Goal: Task Accomplishment & Management: Complete application form

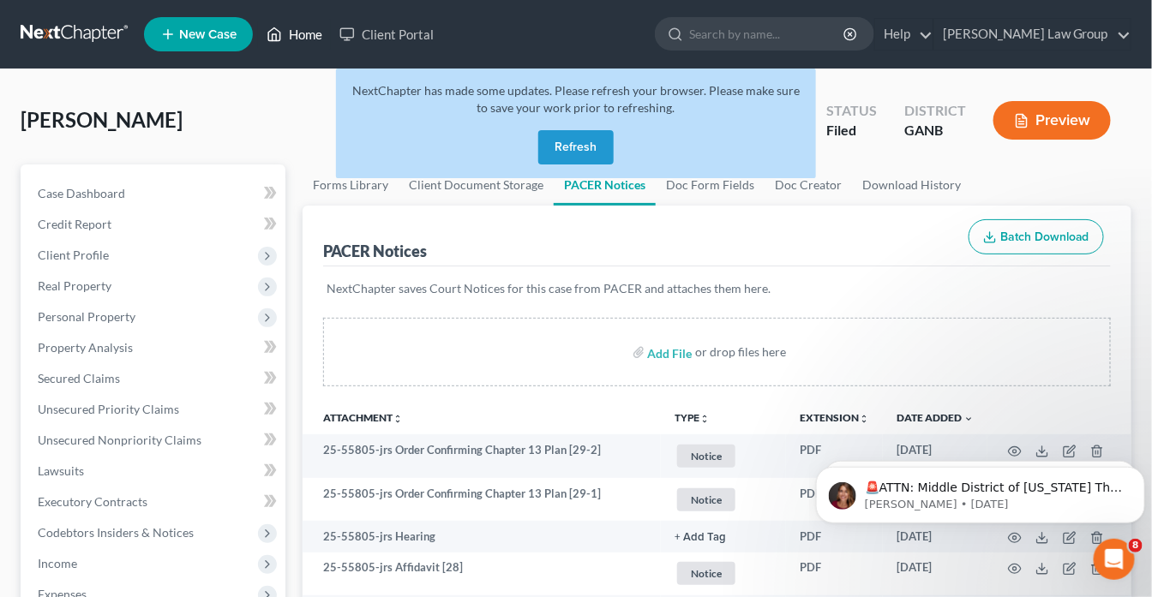
click at [309, 36] on link "Home" at bounding box center [294, 34] width 73 height 31
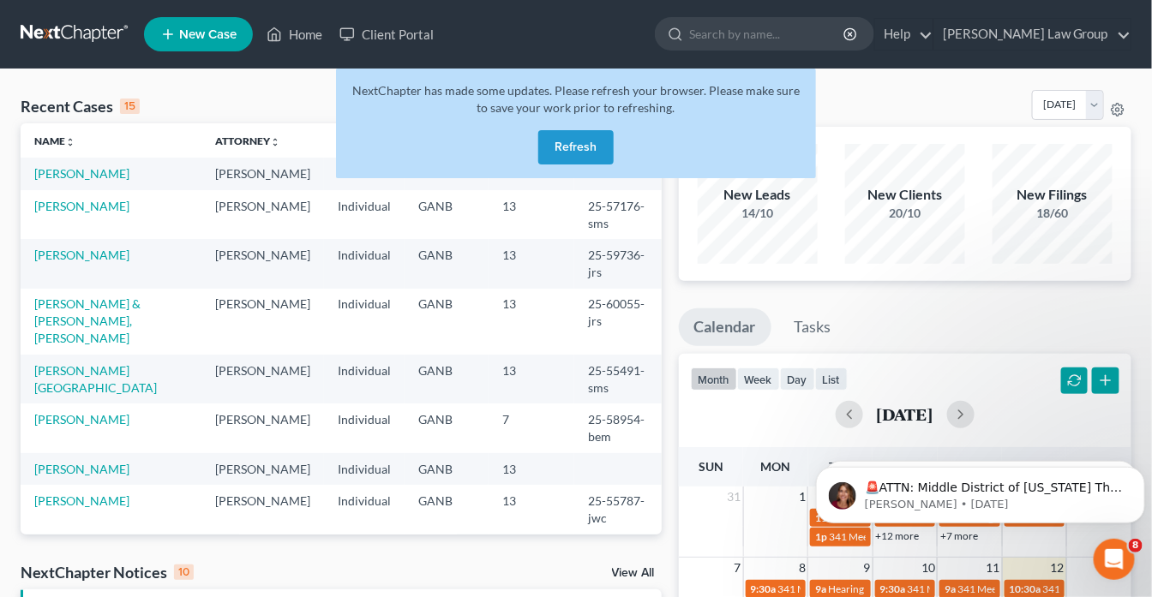
click at [572, 137] on button "Refresh" at bounding box center [575, 147] width 75 height 34
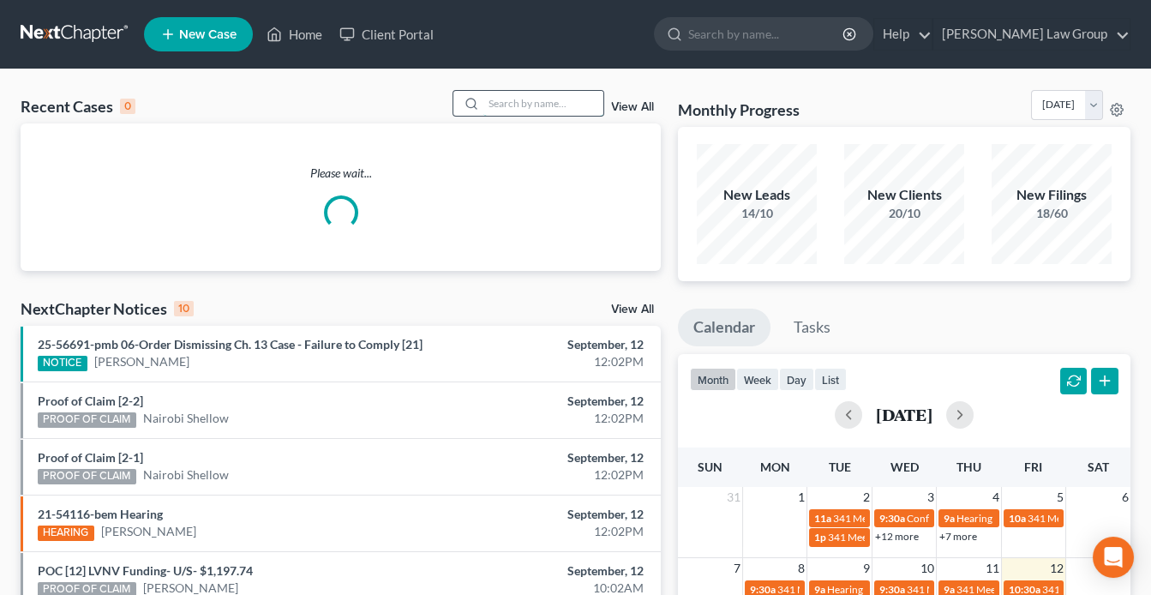
click at [512, 104] on input "search" at bounding box center [543, 103] width 120 height 25
drag, startPoint x: 512, startPoint y: 103, endPoint x: 518, endPoint y: 82, distance: 21.4
click at [514, 91] on input "search" at bounding box center [543, 103] width 120 height 25
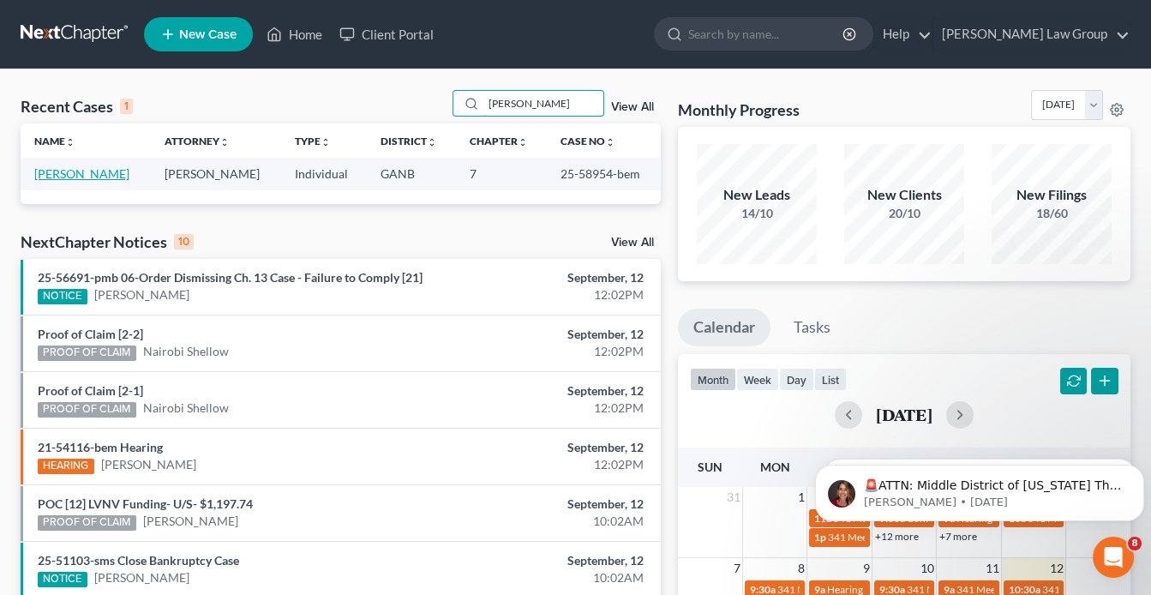
type input "pierson"
click at [46, 172] on link "[PERSON_NAME]" at bounding box center [81, 173] width 95 height 15
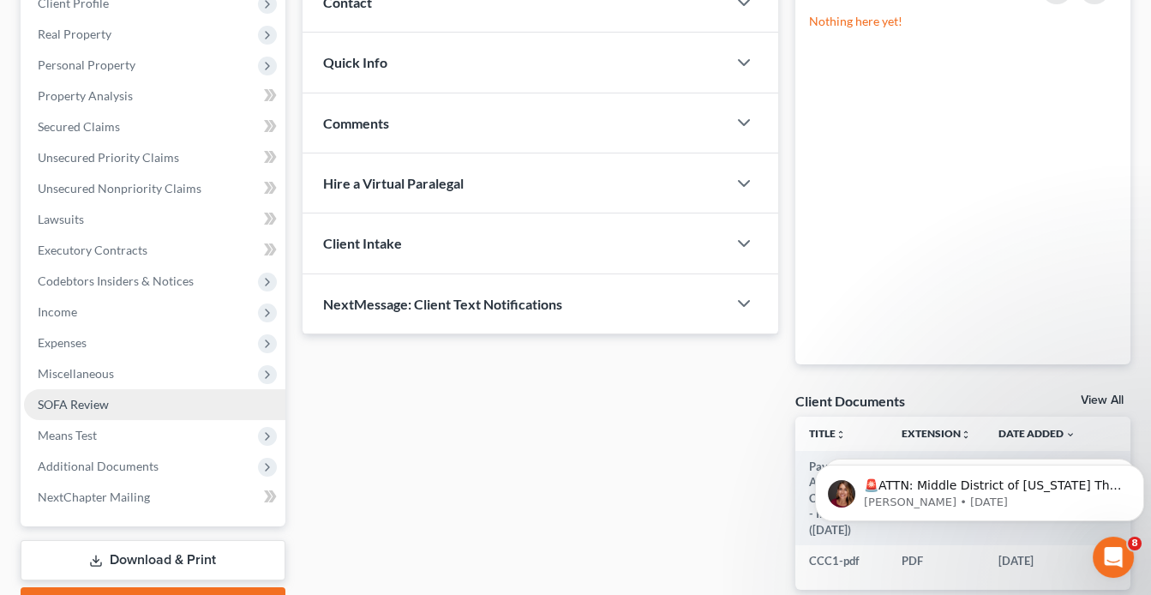
scroll to position [348, 0]
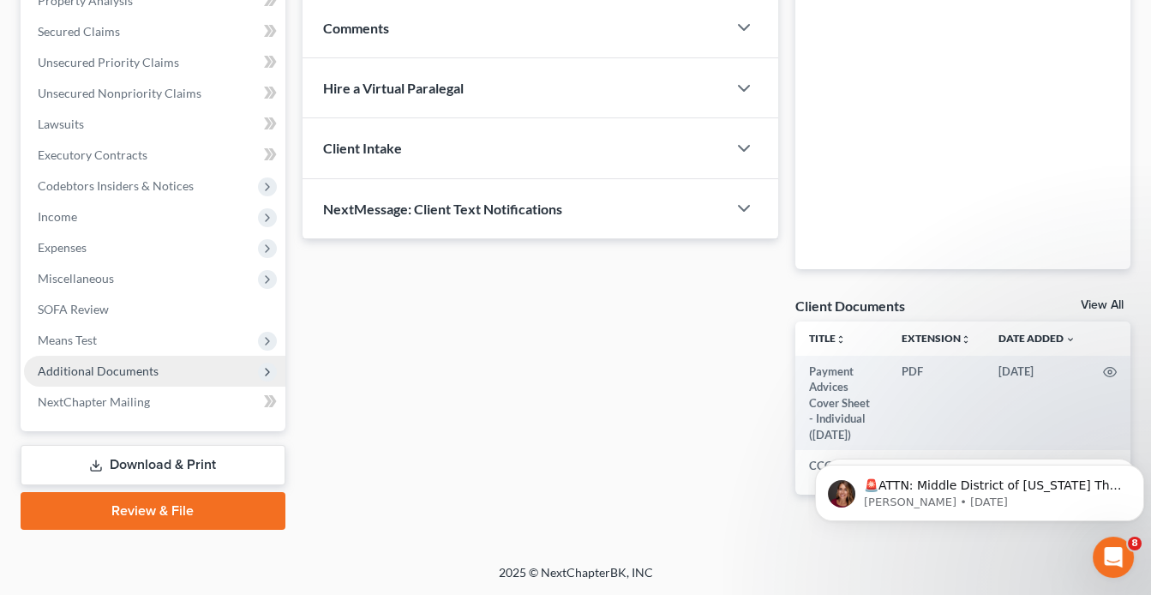
click at [96, 368] on span "Additional Documents" at bounding box center [98, 370] width 121 height 15
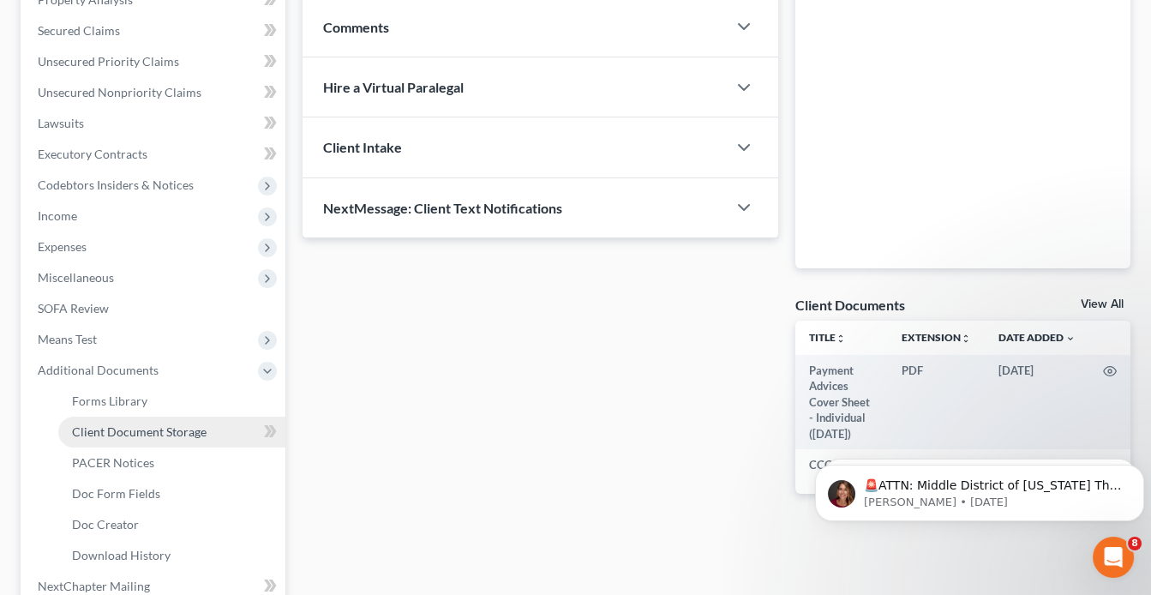
scroll to position [530, 0]
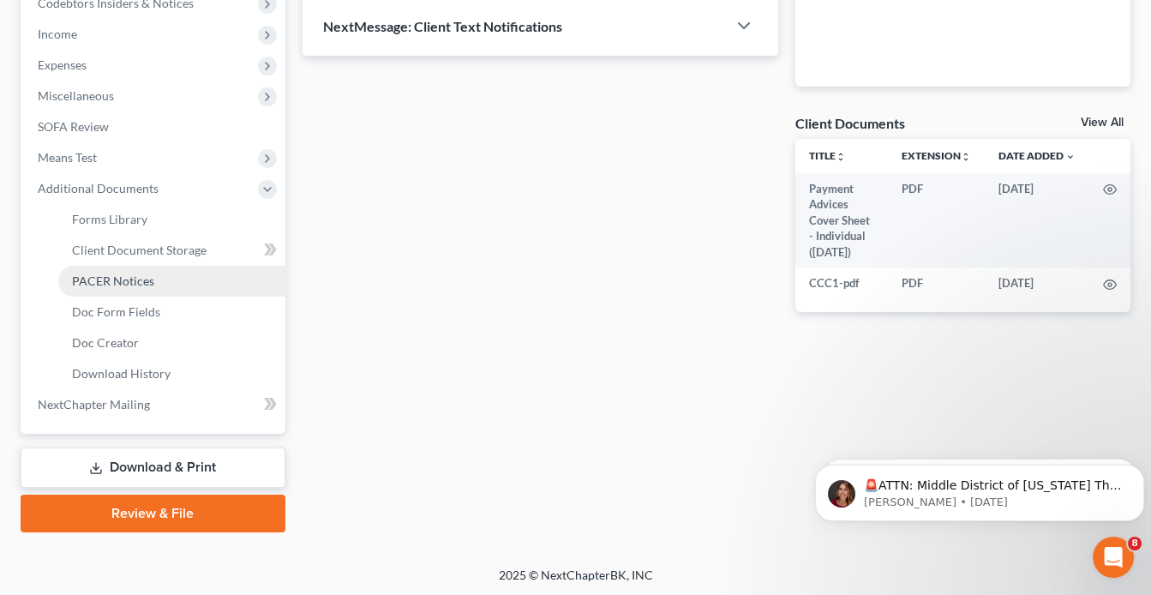
click at [140, 278] on span "PACER Notices" at bounding box center [113, 280] width 82 height 15
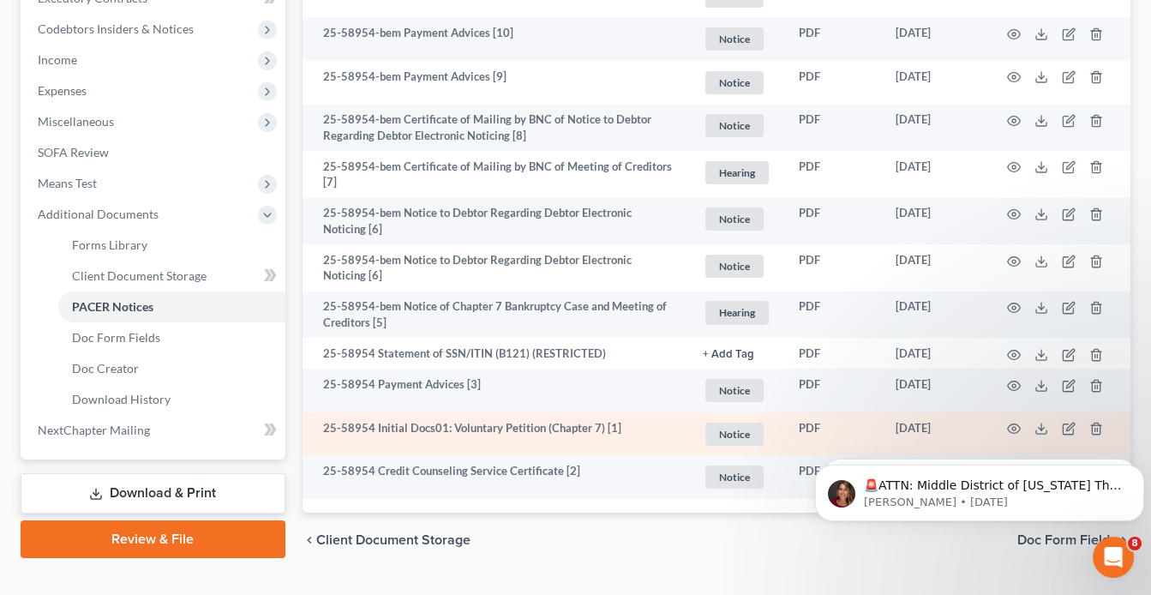
scroll to position [539, 0]
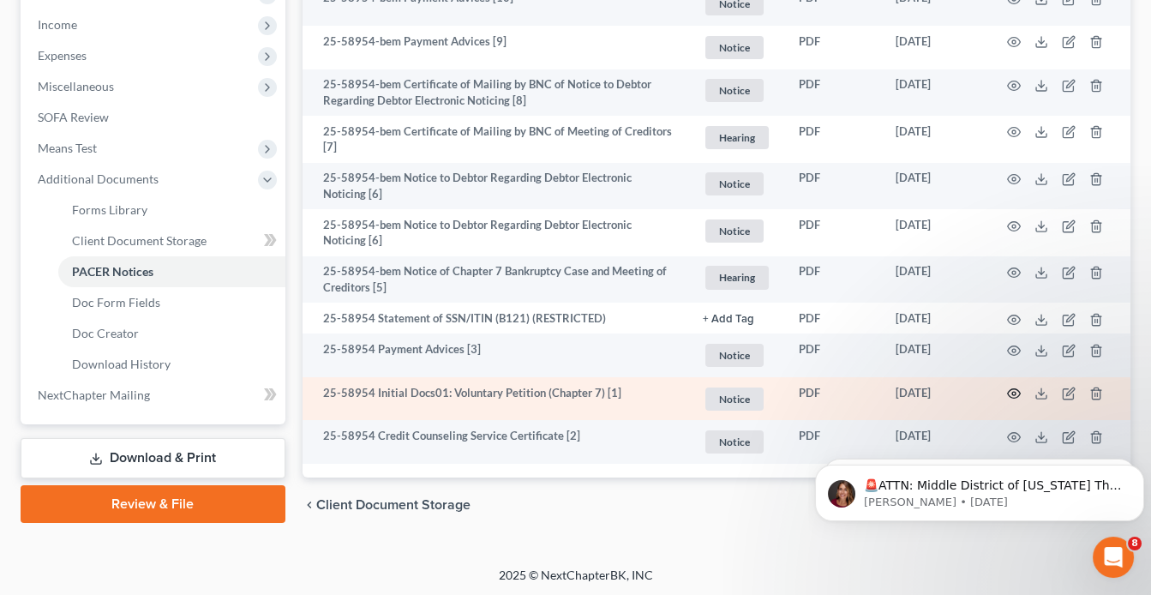
click at [1010, 387] on icon "button" at bounding box center [1014, 394] width 14 height 14
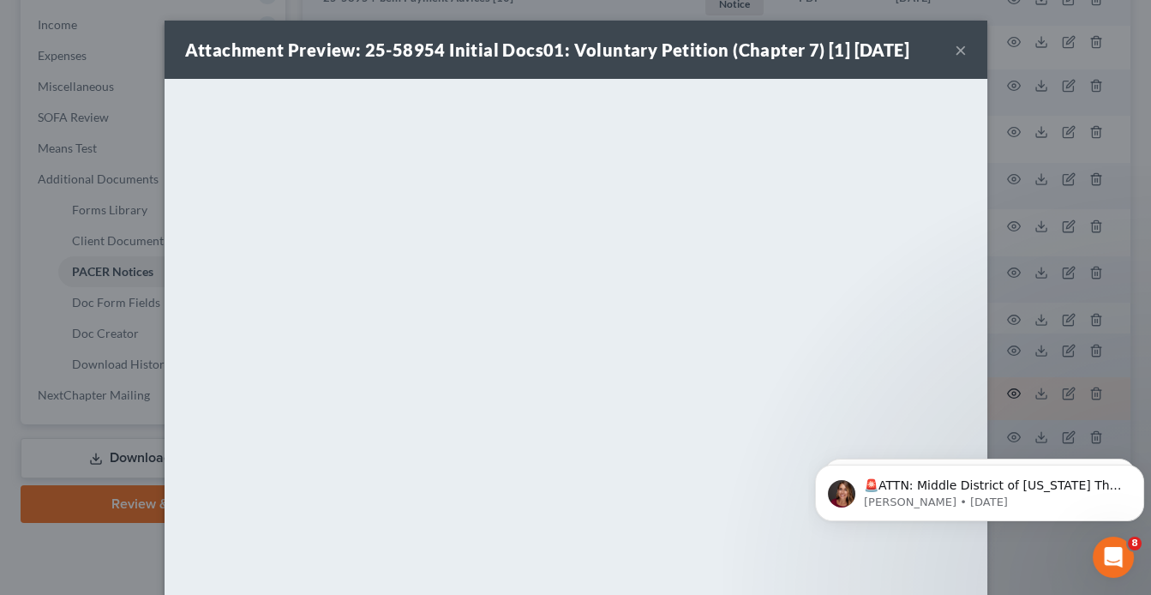
scroll to position [536, 0]
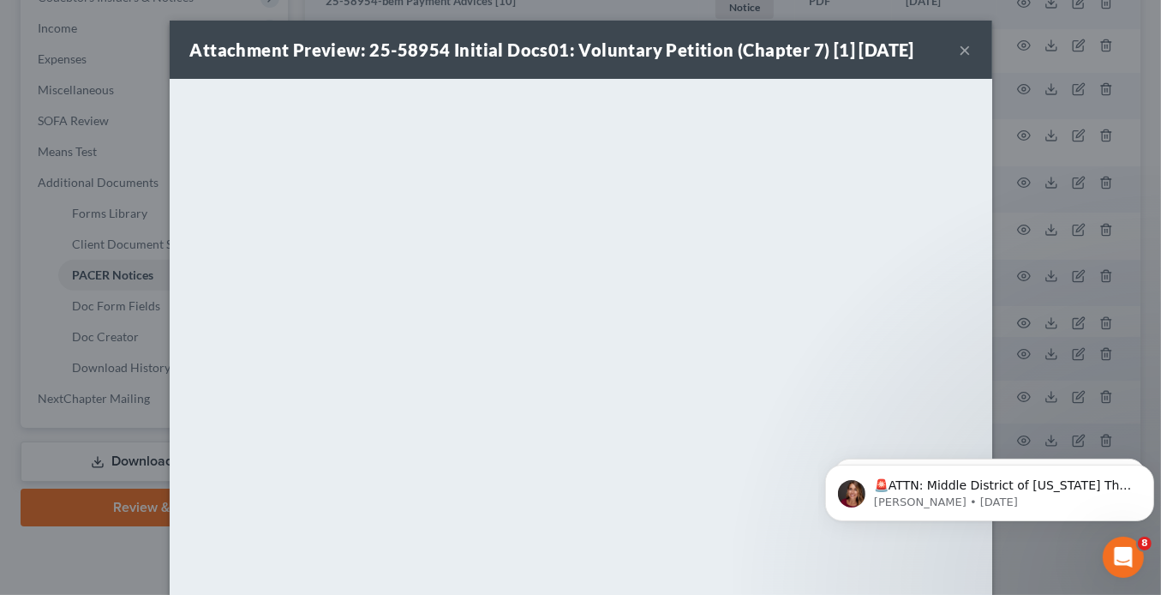
click at [960, 51] on button "×" at bounding box center [966, 49] width 12 height 21
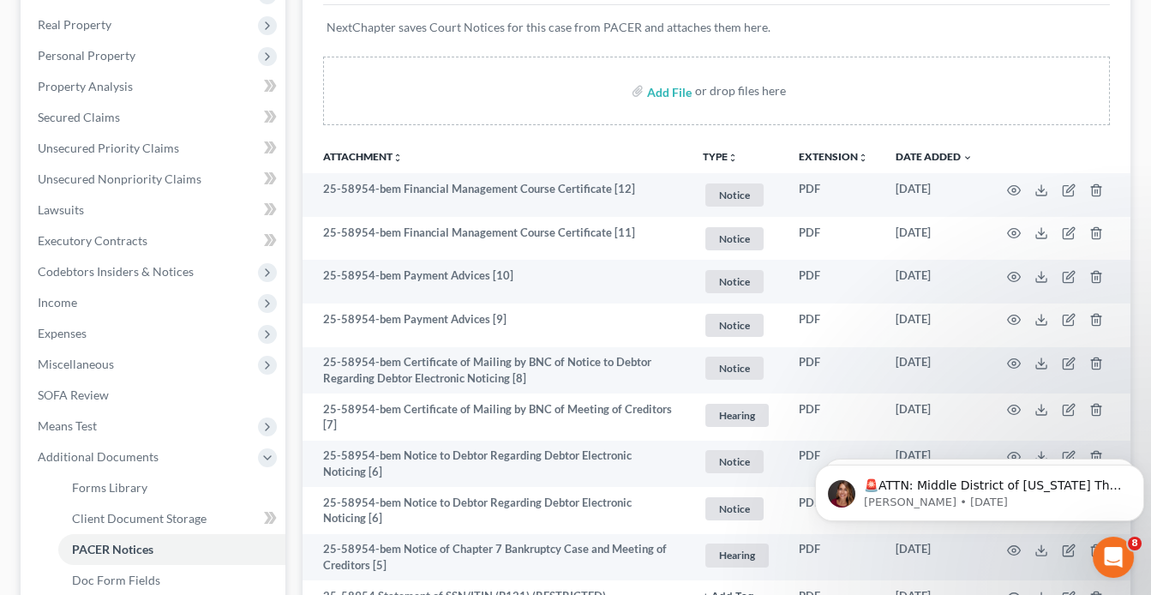
scroll to position [0, 0]
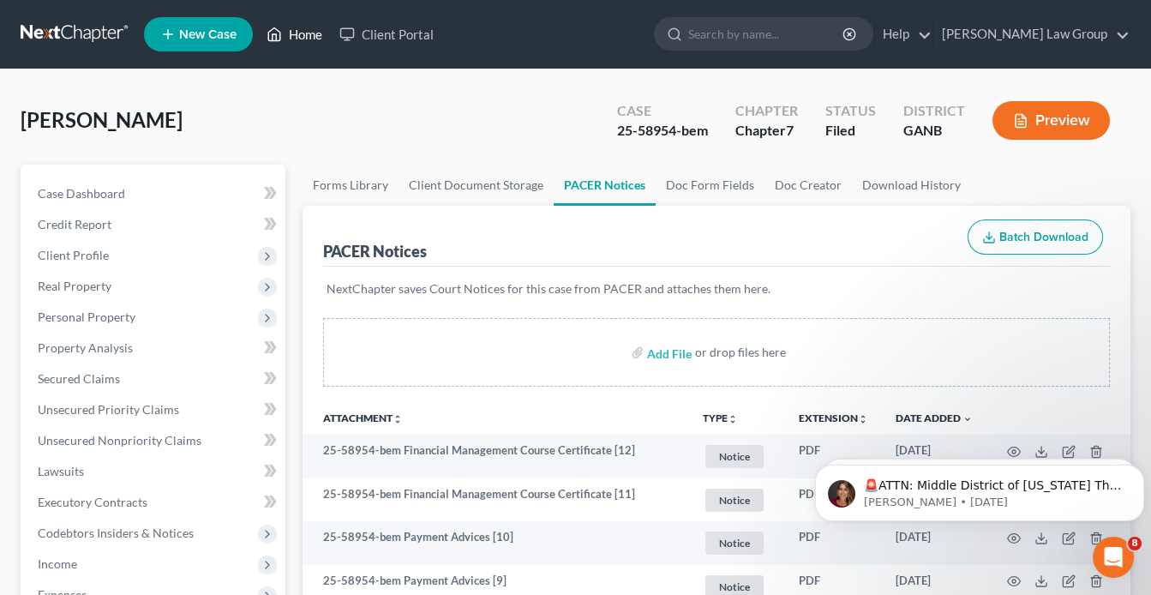
drag, startPoint x: 300, startPoint y: 33, endPoint x: 512, endPoint y: 96, distance: 221.0
click at [300, 33] on link "Home" at bounding box center [294, 34] width 73 height 31
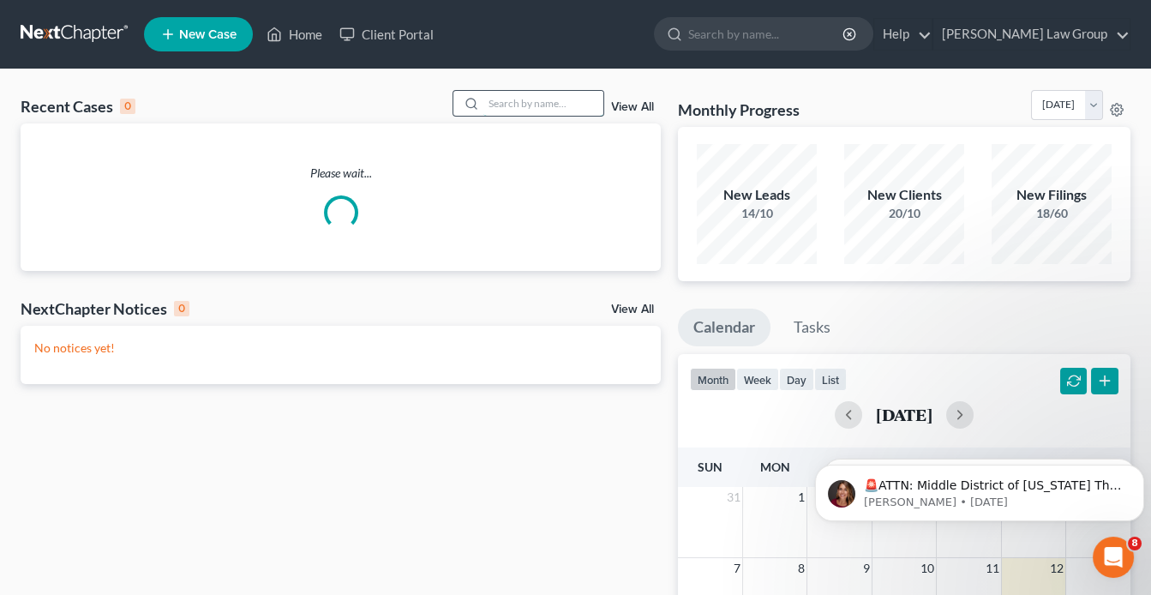
drag, startPoint x: 504, startPoint y: 103, endPoint x: 512, endPoint y: 94, distance: 11.5
click at [506, 99] on input "search" at bounding box center [543, 103] width 120 height 25
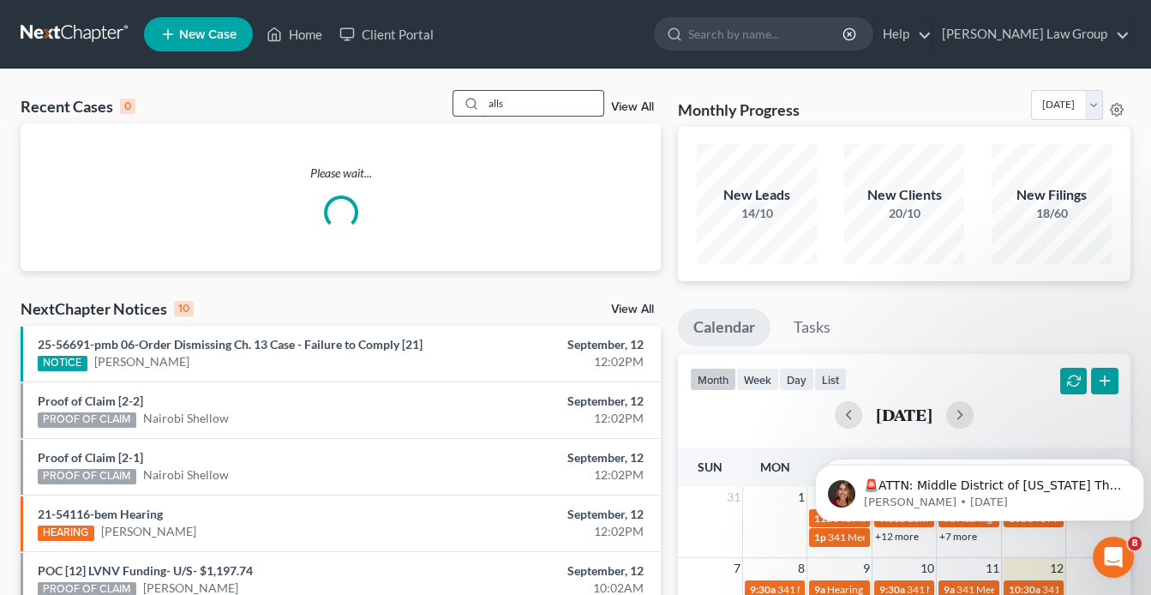
click at [498, 101] on input "alls" at bounding box center [543, 103] width 120 height 25
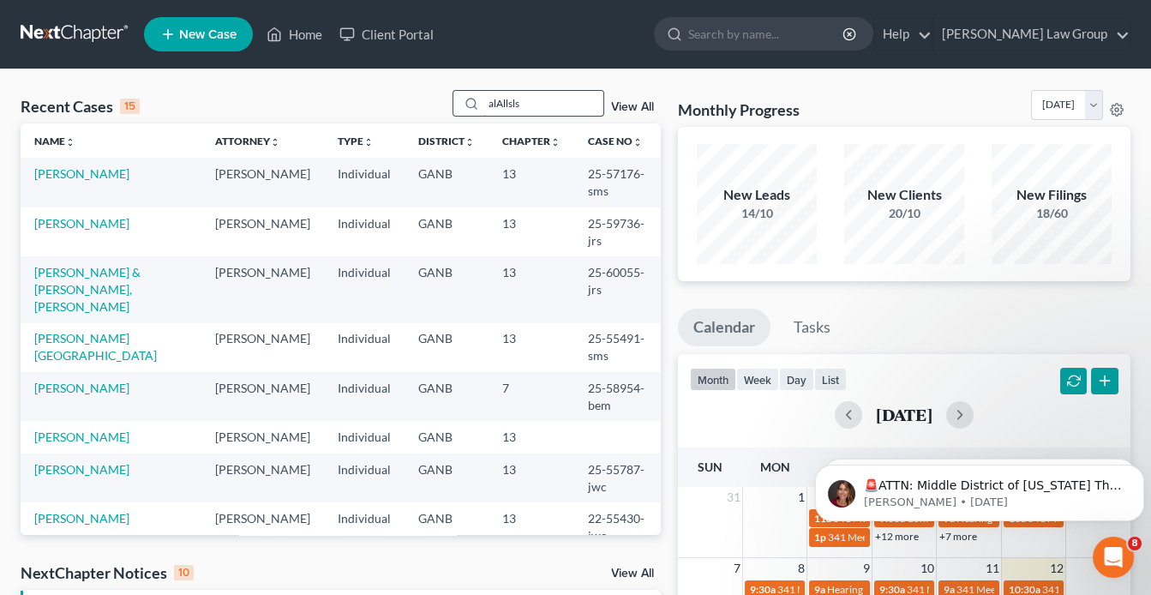
click at [459, 107] on div "alAllsls" at bounding box center [529, 103] width 153 height 27
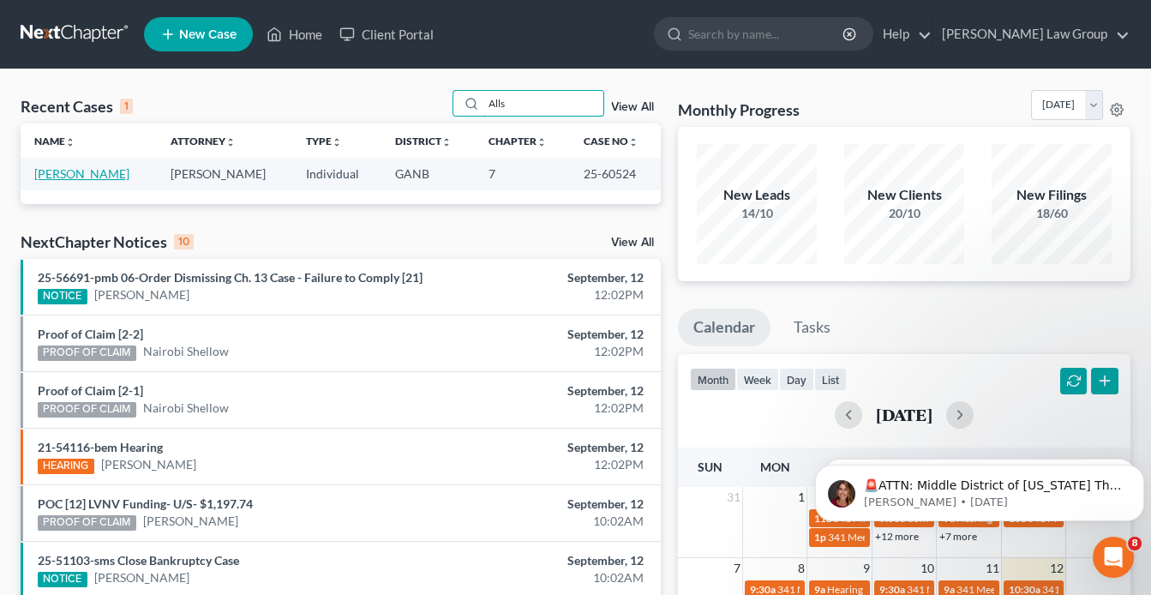
type input "Alls"
click at [91, 170] on link "[PERSON_NAME]" at bounding box center [81, 173] width 95 height 15
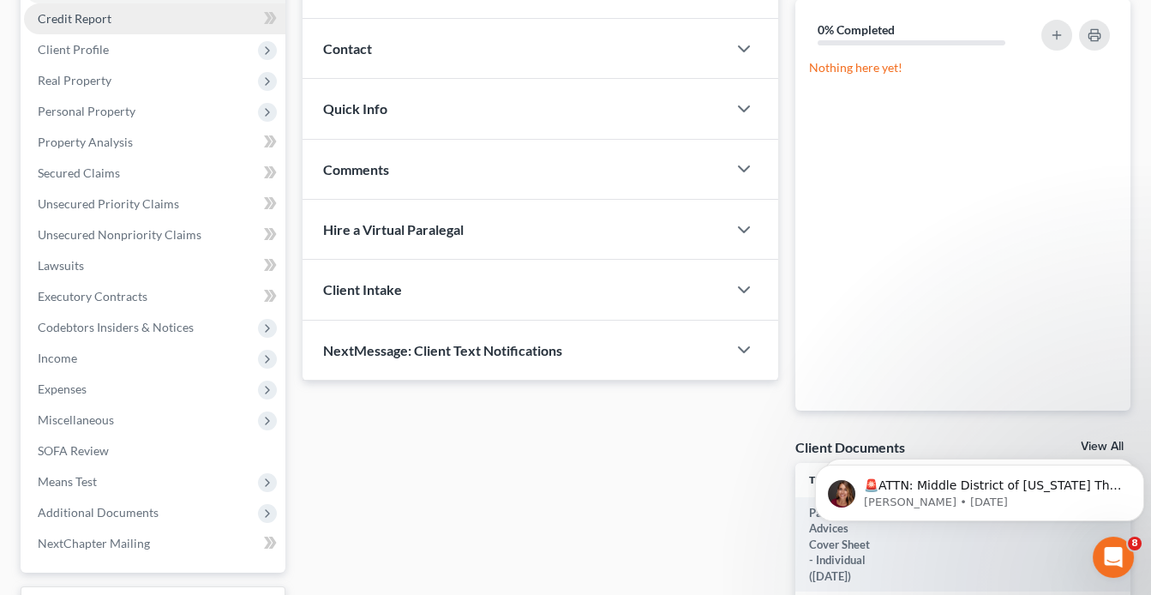
scroll to position [69, 0]
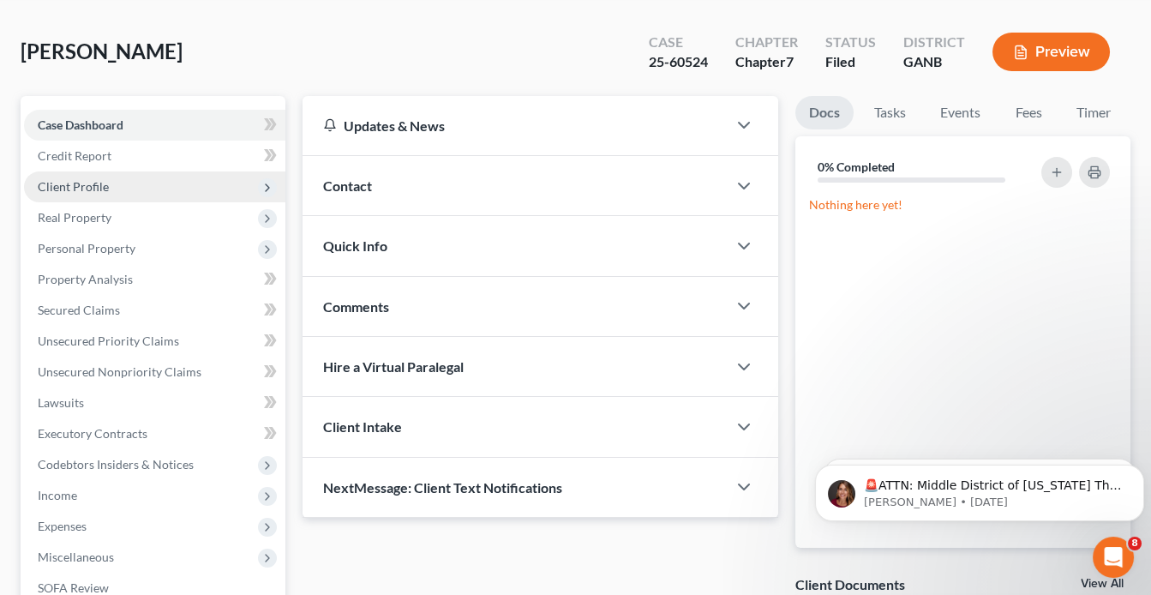
click at [87, 179] on span "Client Profile" at bounding box center [73, 186] width 71 height 15
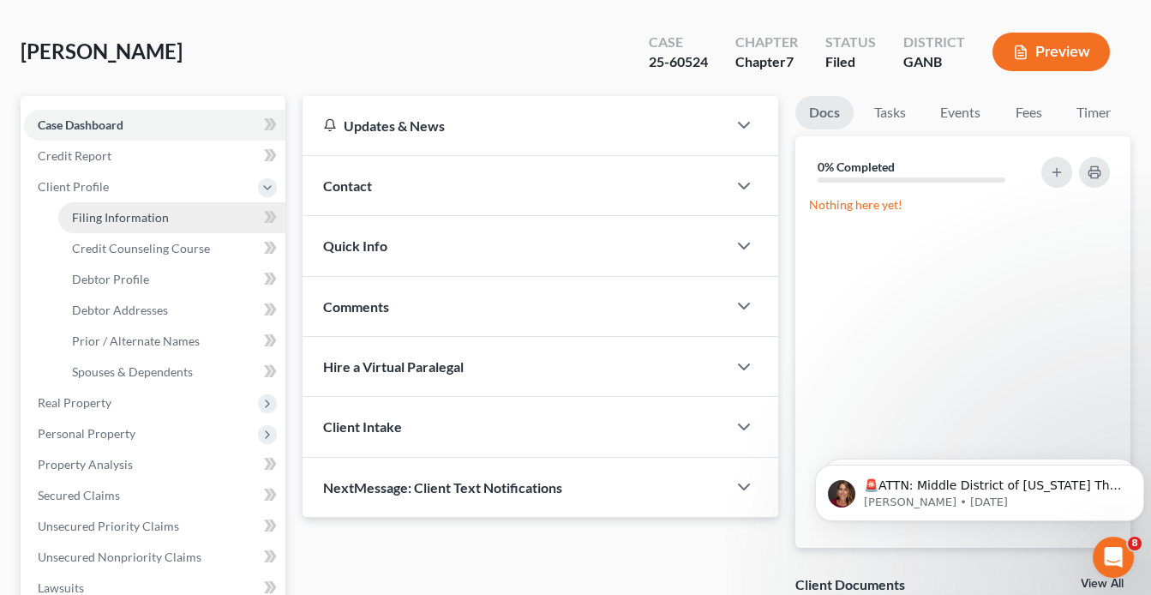
click at [143, 218] on span "Filing Information" at bounding box center [120, 217] width 97 height 15
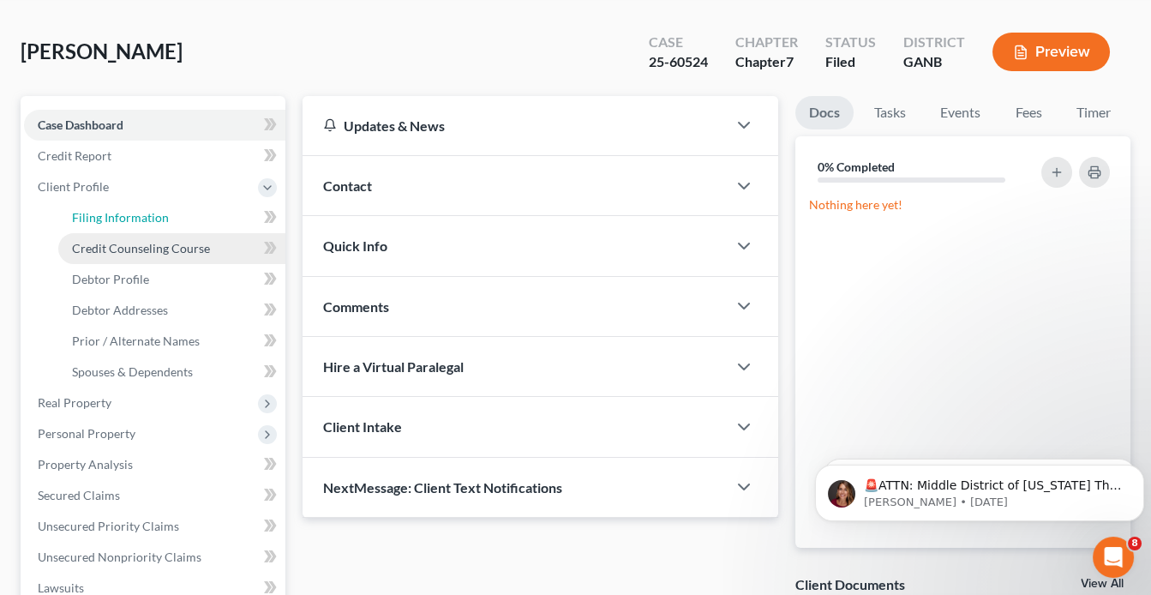
select select "1"
select select "0"
select select "19"
select select "10"
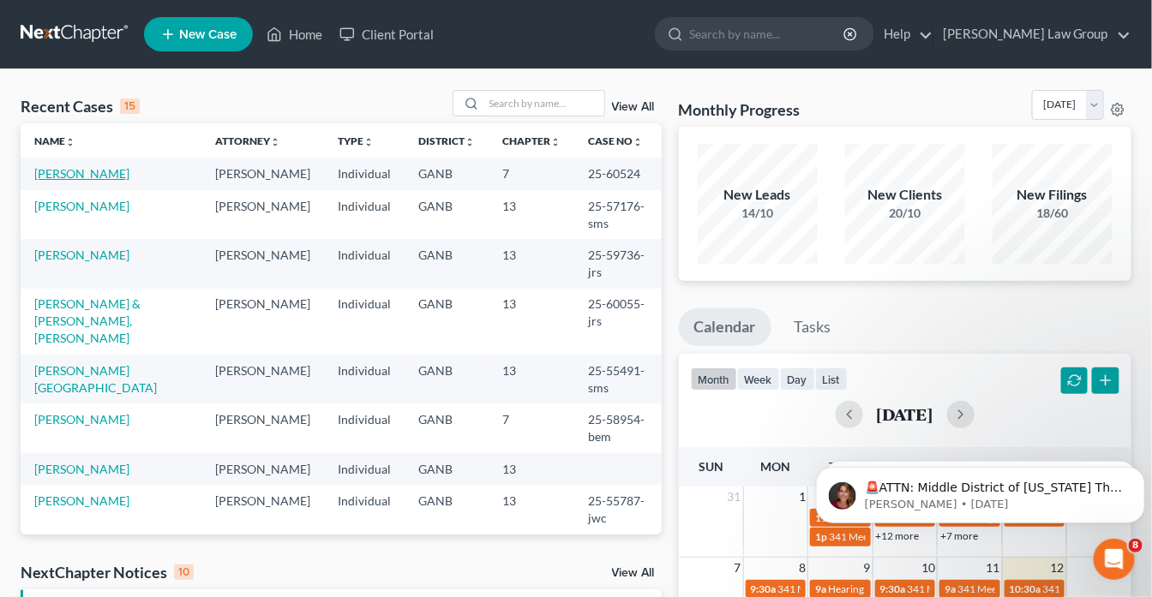
click at [61, 176] on link "[PERSON_NAME]" at bounding box center [81, 173] width 95 height 15
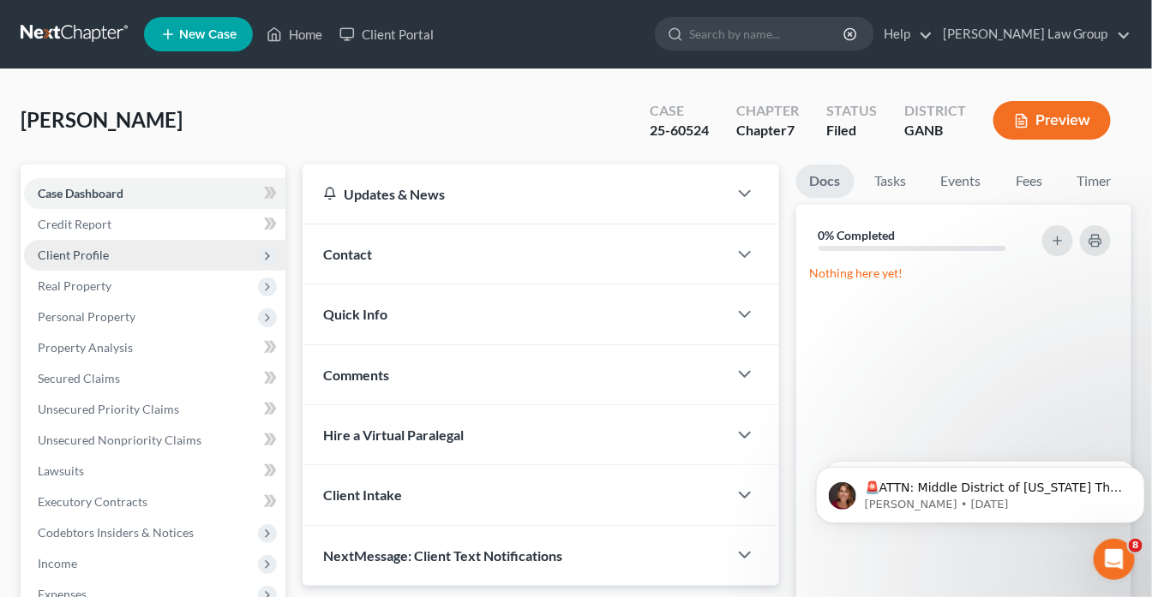
click at [115, 254] on span "Client Profile" at bounding box center [154, 255] width 261 height 31
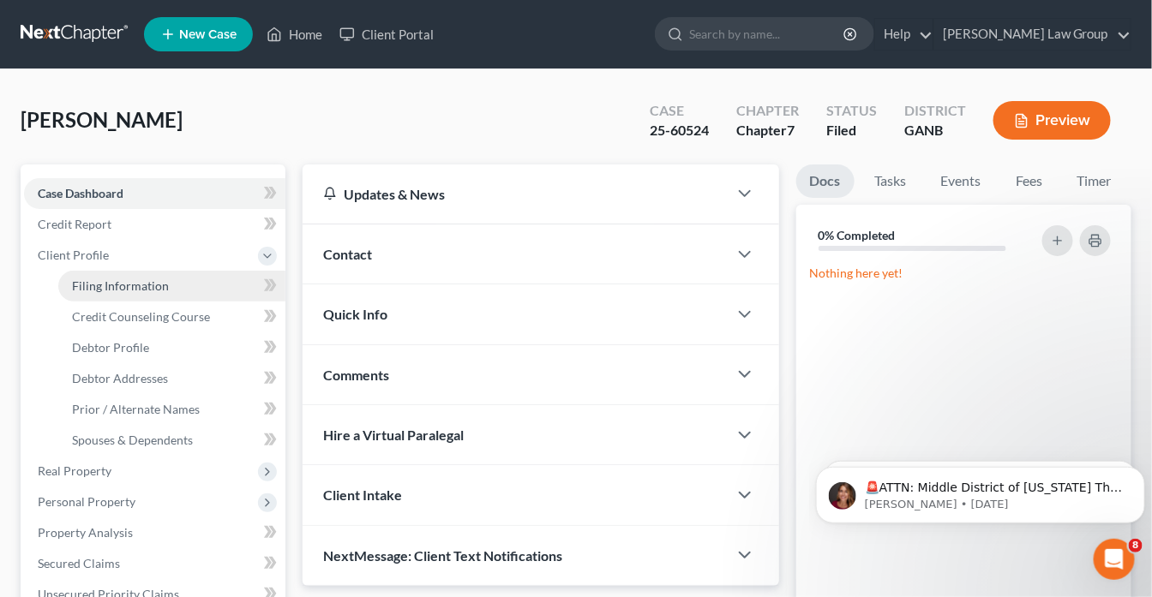
click at [124, 279] on span "Filing Information" at bounding box center [120, 286] width 97 height 15
select select "1"
select select "0"
select select "19"
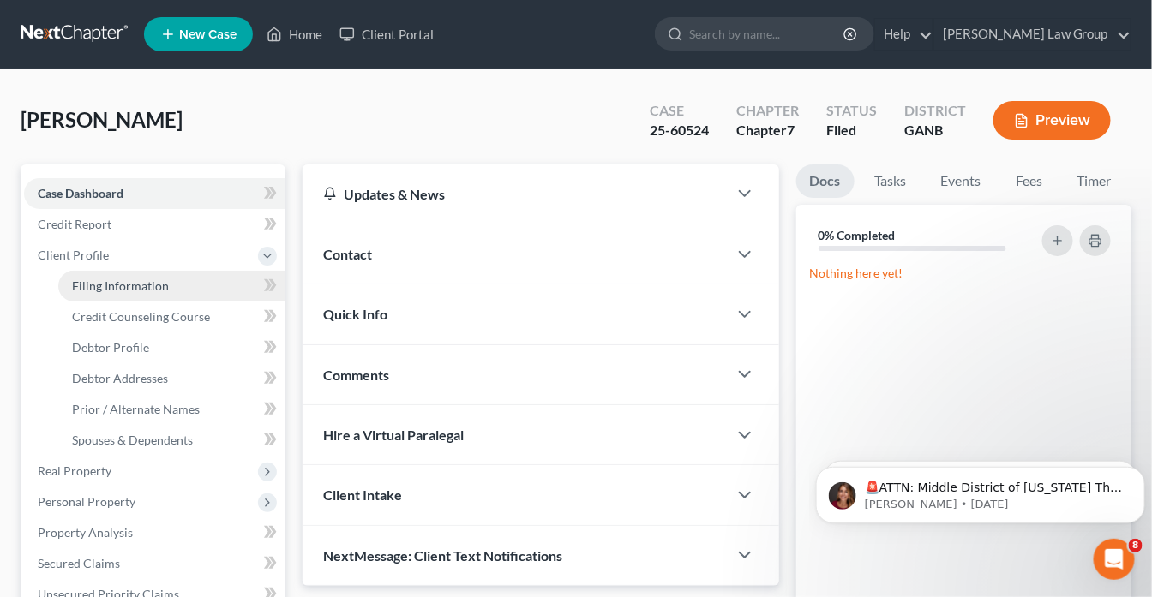
select select "10"
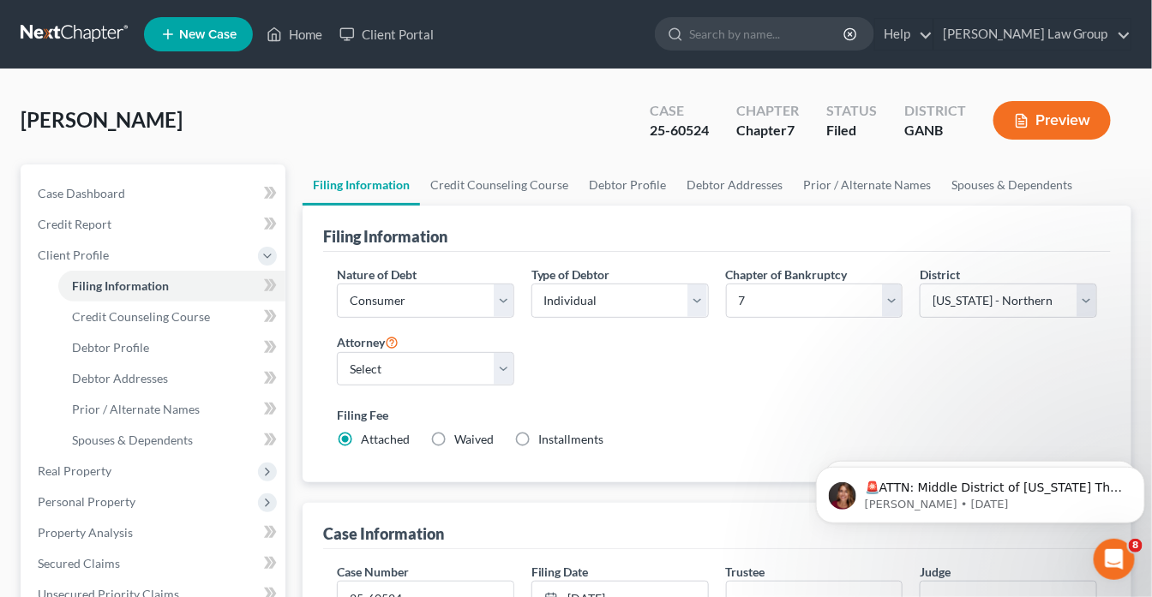
scroll to position [206, 0]
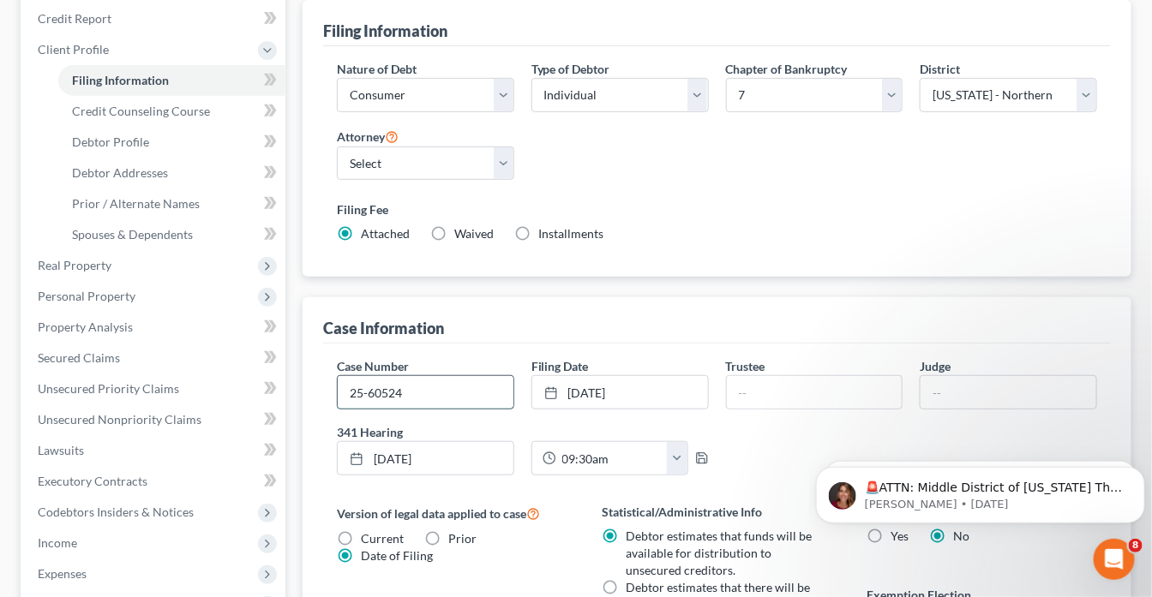
click at [423, 383] on input "25-60524" at bounding box center [426, 392] width 176 height 33
type input "25-60524-jrs"
type input "[PERSON_NAME]"
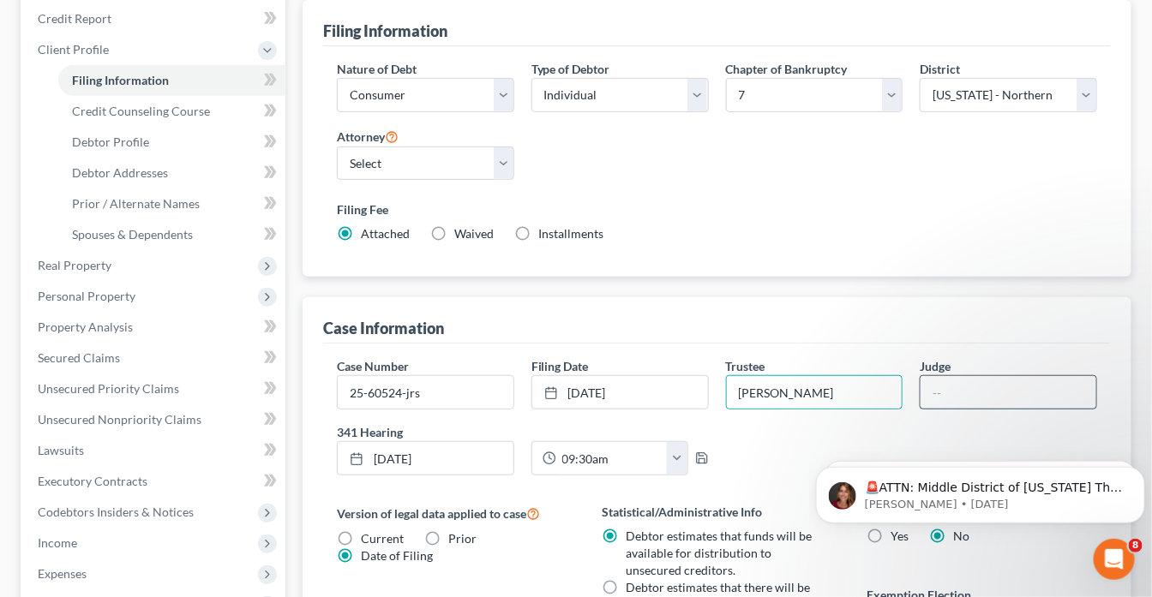
click at [956, 390] on input "text" at bounding box center [1008, 392] width 176 height 33
drag, startPoint x: 985, startPoint y: 402, endPoint x: 860, endPoint y: 381, distance: 126.9
click at [853, 383] on div "Case Number 25-60524-jrs Filing Date [DATE] close Date [DATE] Time 12:00 AM che…" at bounding box center [716, 423] width 777 height 132
type input "[GEOGRAPHIC_DATA]"
click at [776, 298] on div "Case Information" at bounding box center [717, 320] width 788 height 46
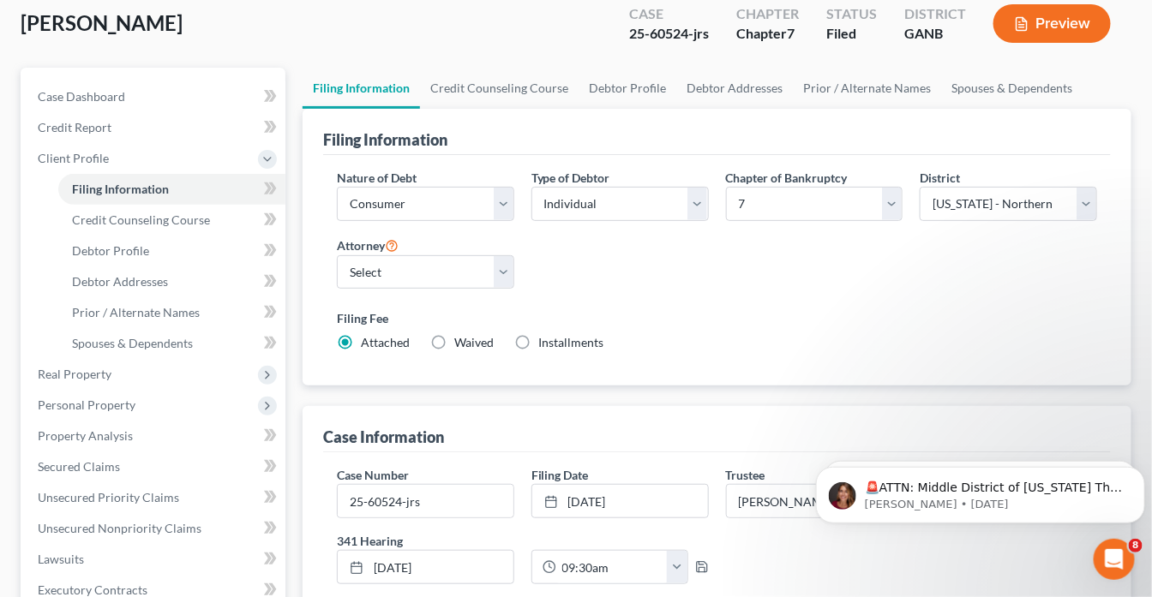
scroll to position [69, 0]
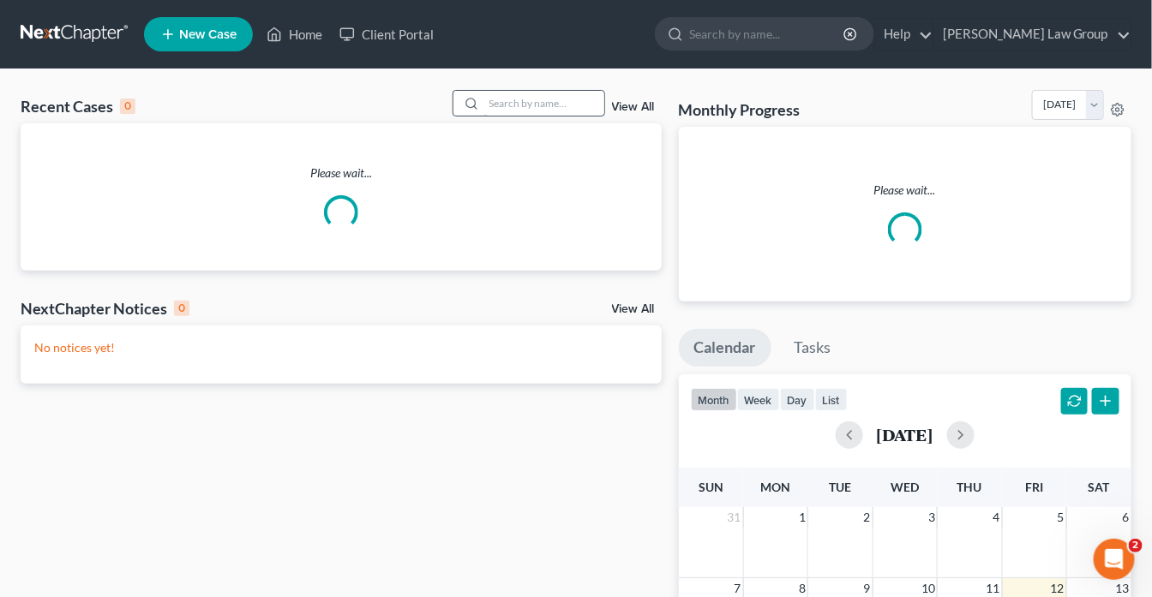
click at [512, 98] on input "search" at bounding box center [544, 103] width 120 height 25
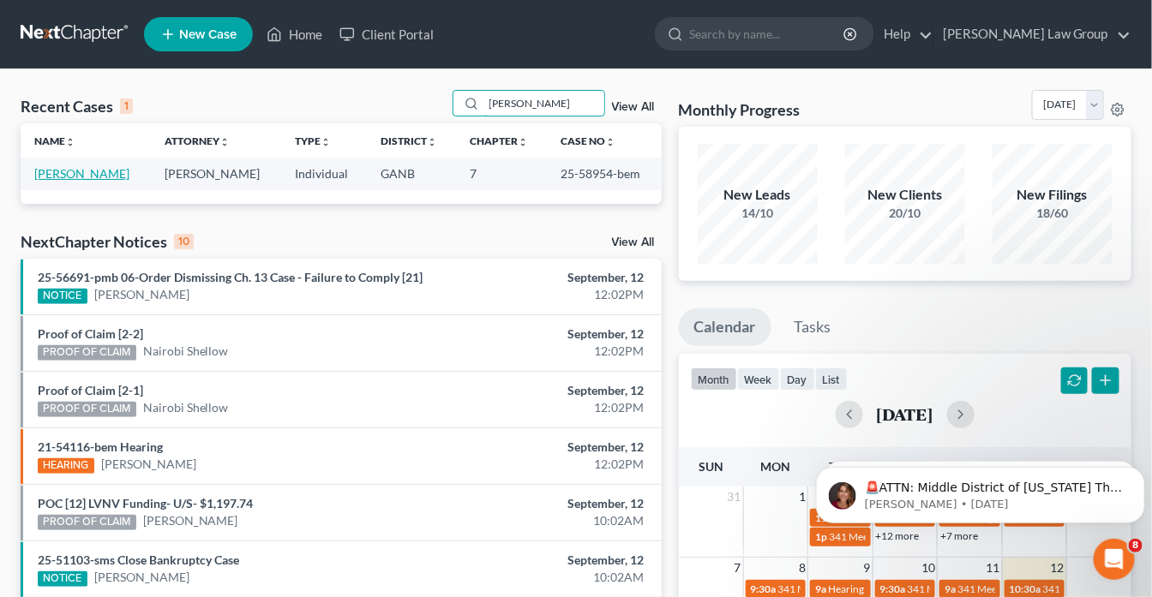
type input "Pierson"
click at [101, 171] on link "[PERSON_NAME]" at bounding box center [81, 173] width 95 height 15
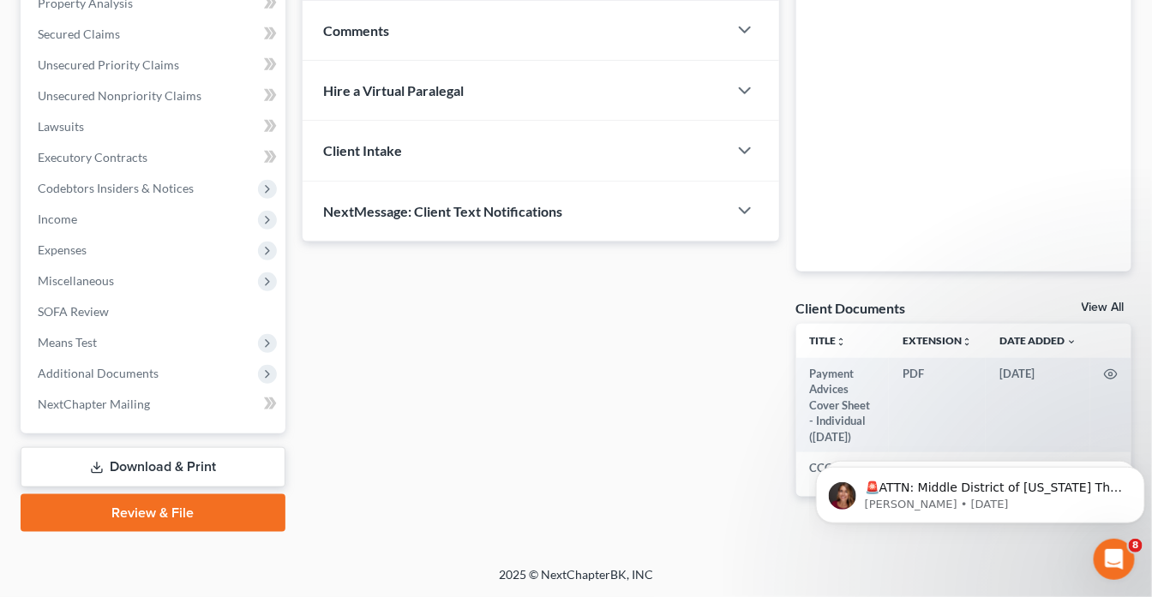
scroll to position [346, 0]
click at [91, 371] on span "Additional Documents" at bounding box center [98, 373] width 121 height 15
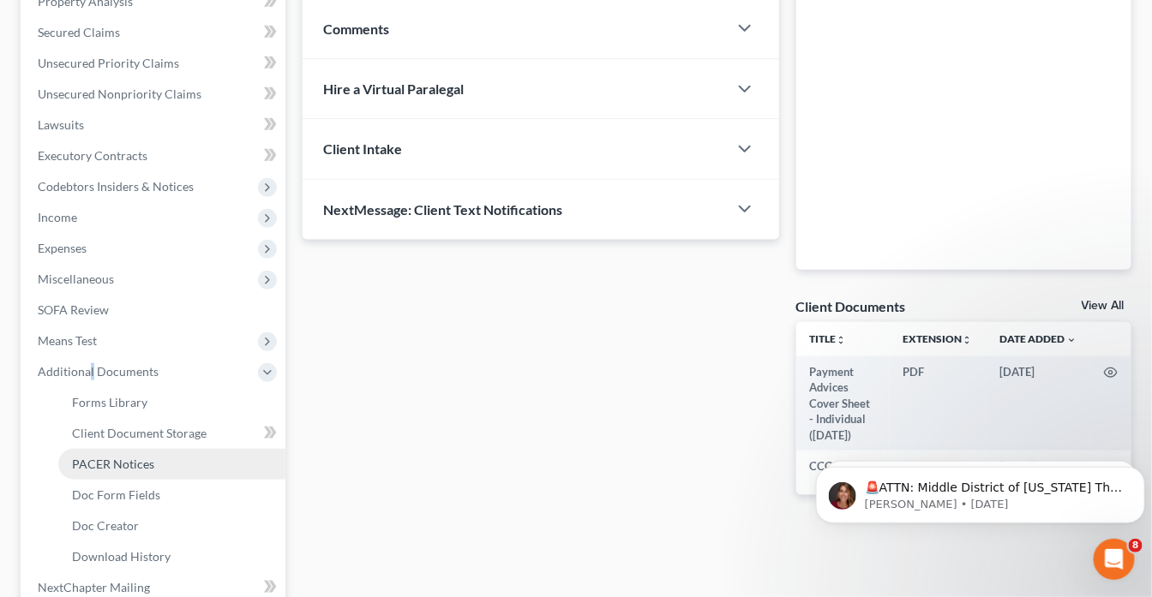
click at [129, 460] on span "PACER Notices" at bounding box center [113, 464] width 82 height 15
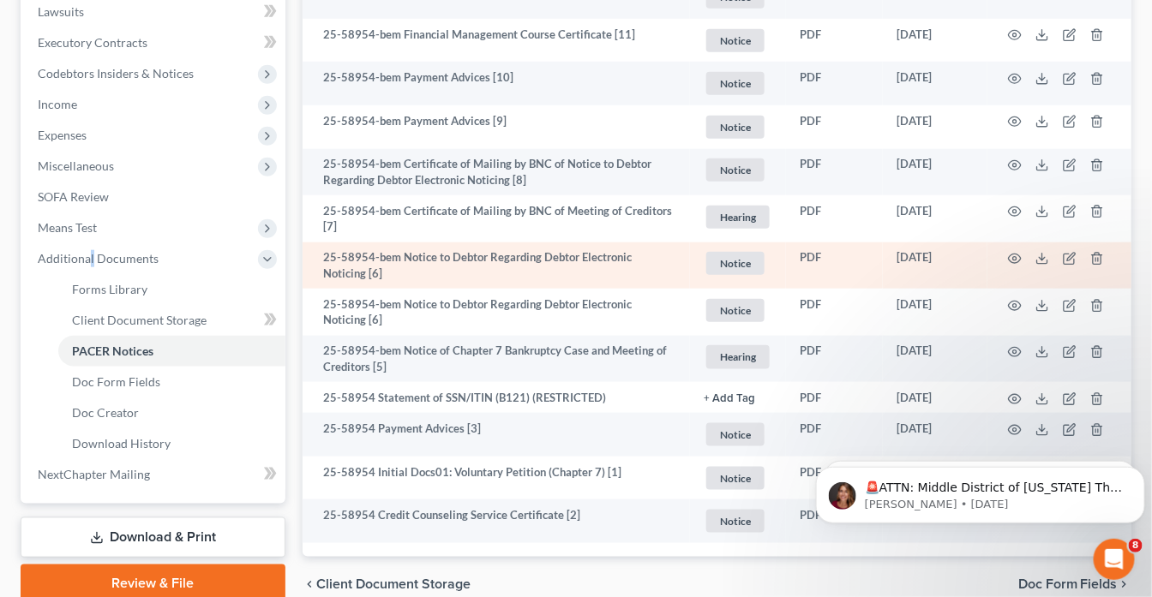
scroll to position [536, 0]
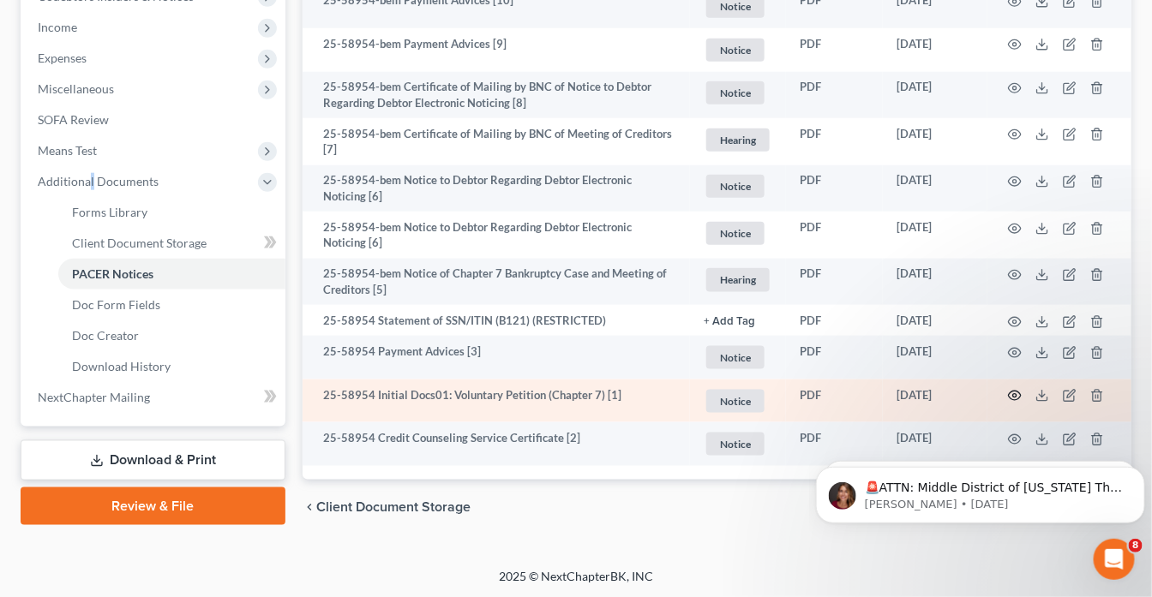
click at [1015, 394] on circle "button" at bounding box center [1014, 395] width 3 height 3
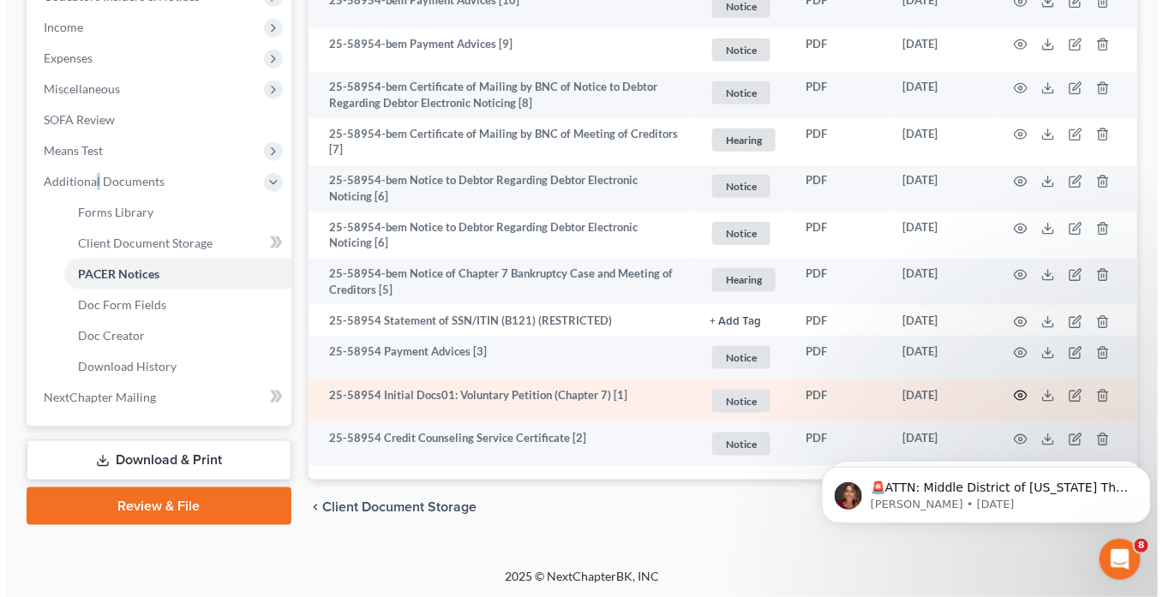
scroll to position [533, 0]
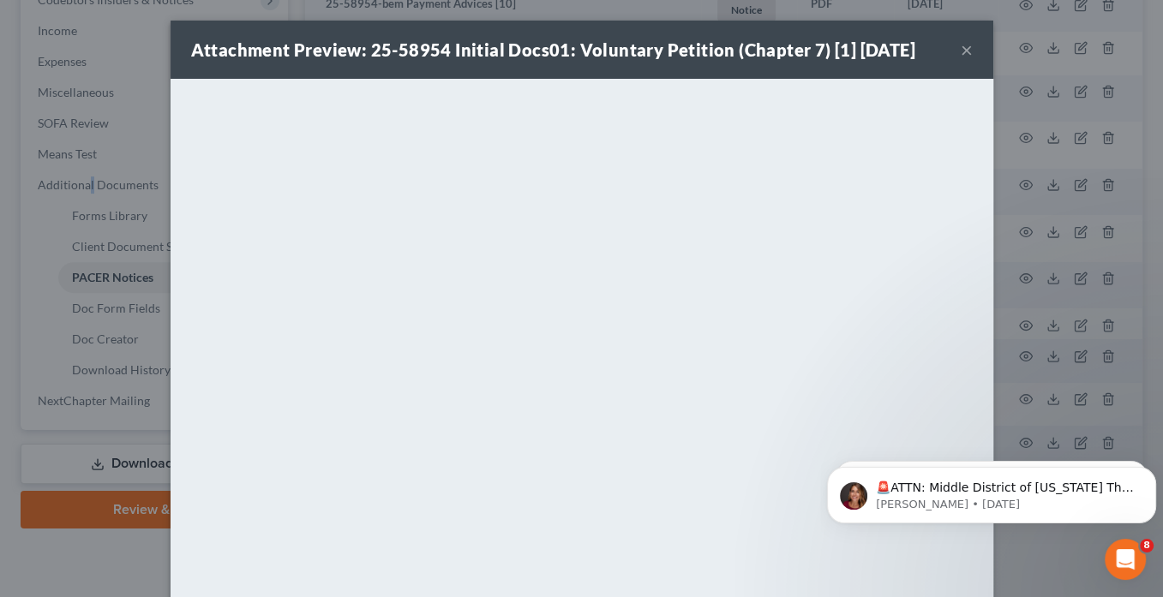
drag, startPoint x: 965, startPoint y: 45, endPoint x: 927, endPoint y: 1, distance: 57.7
click at [963, 45] on button "×" at bounding box center [967, 49] width 12 height 21
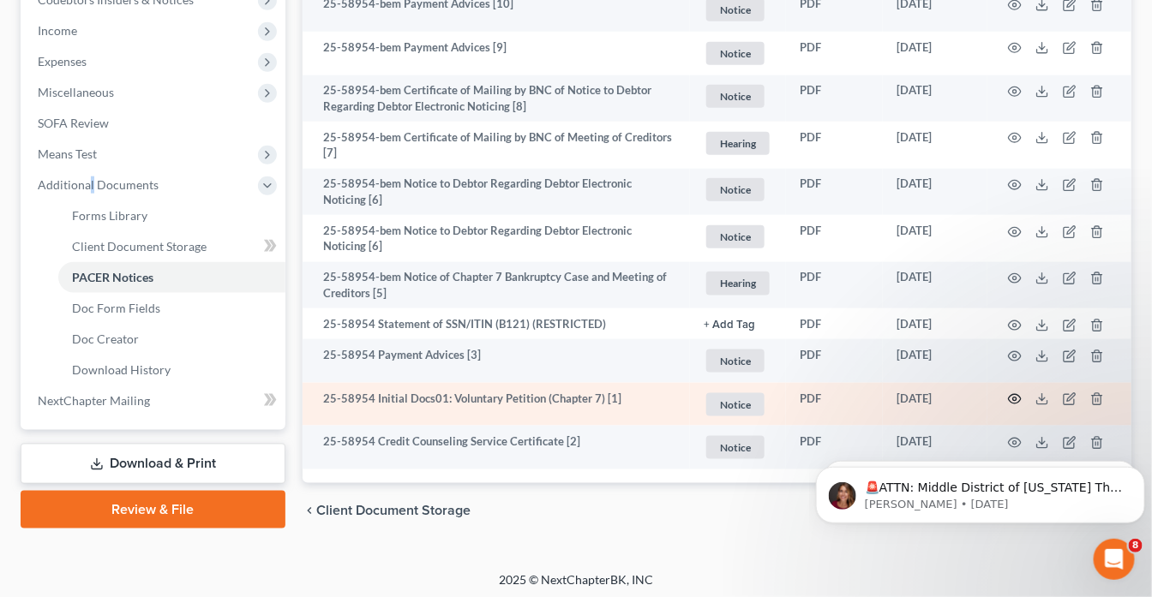
click at [1013, 398] on circle "button" at bounding box center [1014, 399] width 3 height 3
